Goal: Register for event/course

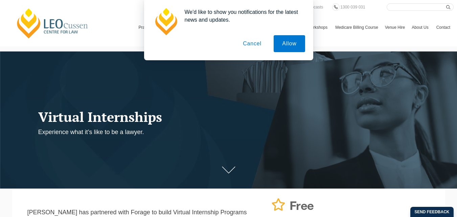
click at [258, 44] on button "Cancel" at bounding box center [252, 43] width 36 height 17
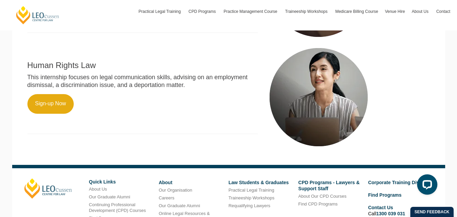
scroll to position [474, 0]
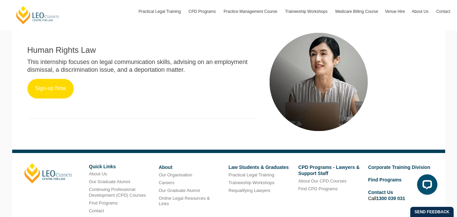
click at [53, 98] on link "Sign-up Now" at bounding box center [50, 89] width 47 height 20
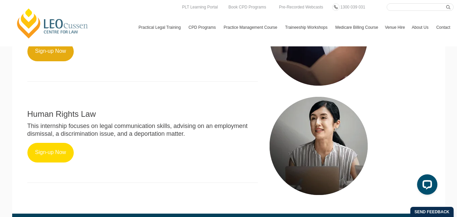
scroll to position [395, 0]
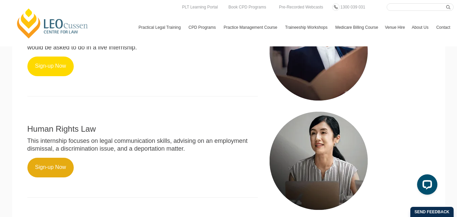
click at [47, 76] on link "Sign-up Now" at bounding box center [50, 66] width 47 height 20
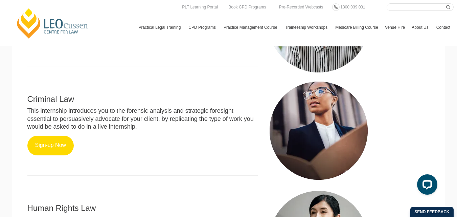
scroll to position [237, 0]
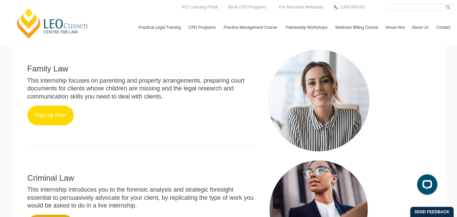
click at [67, 125] on link "Sign-up Now" at bounding box center [50, 116] width 47 height 20
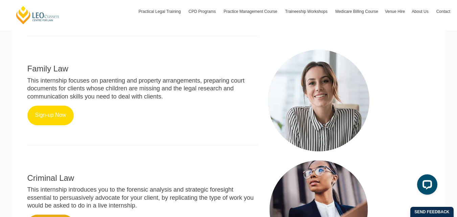
scroll to position [316, 0]
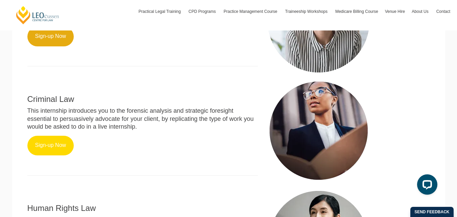
click at [59, 155] on link "Sign-up Now" at bounding box center [50, 146] width 47 height 20
